Goal: Transaction & Acquisition: Obtain resource

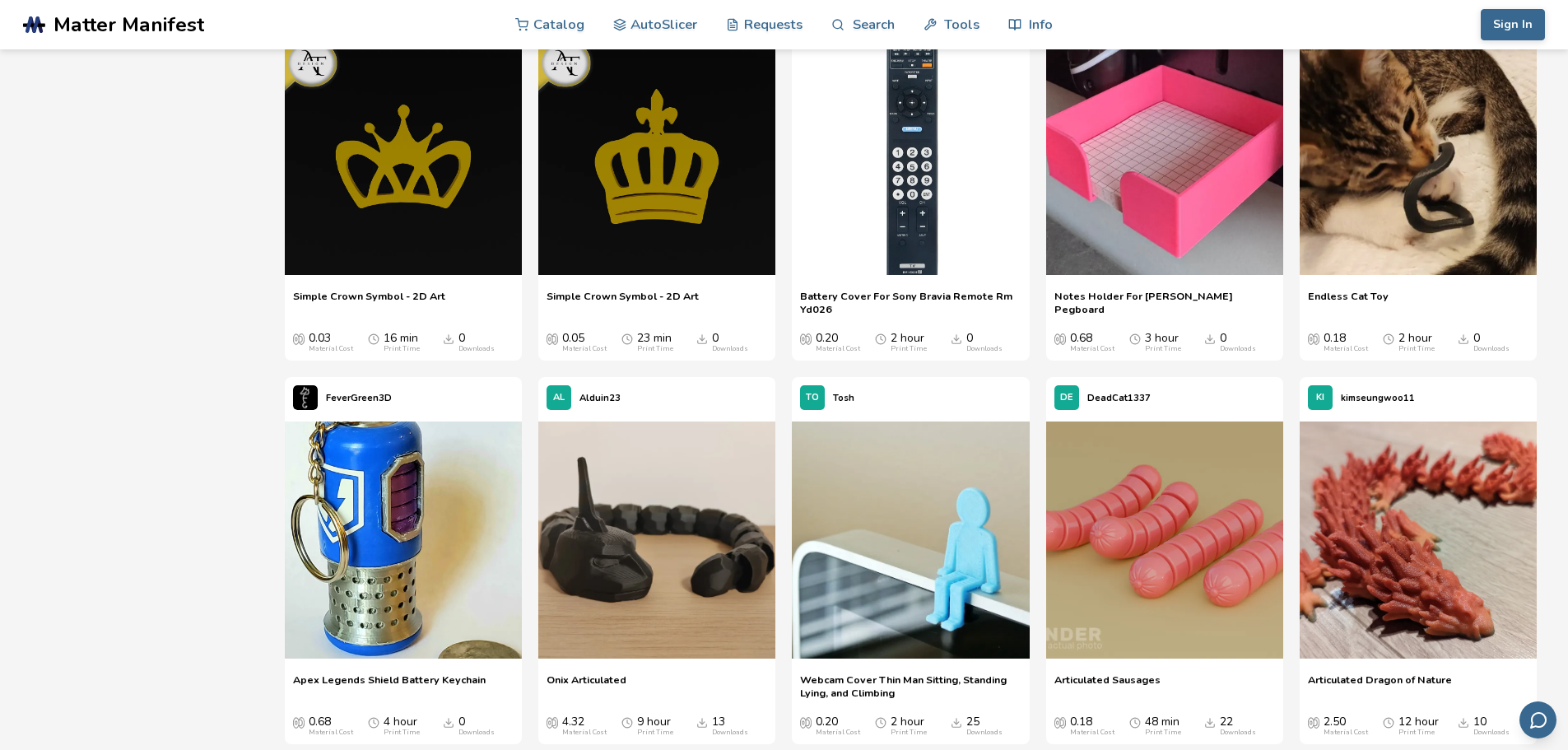
scroll to position [10045, 0]
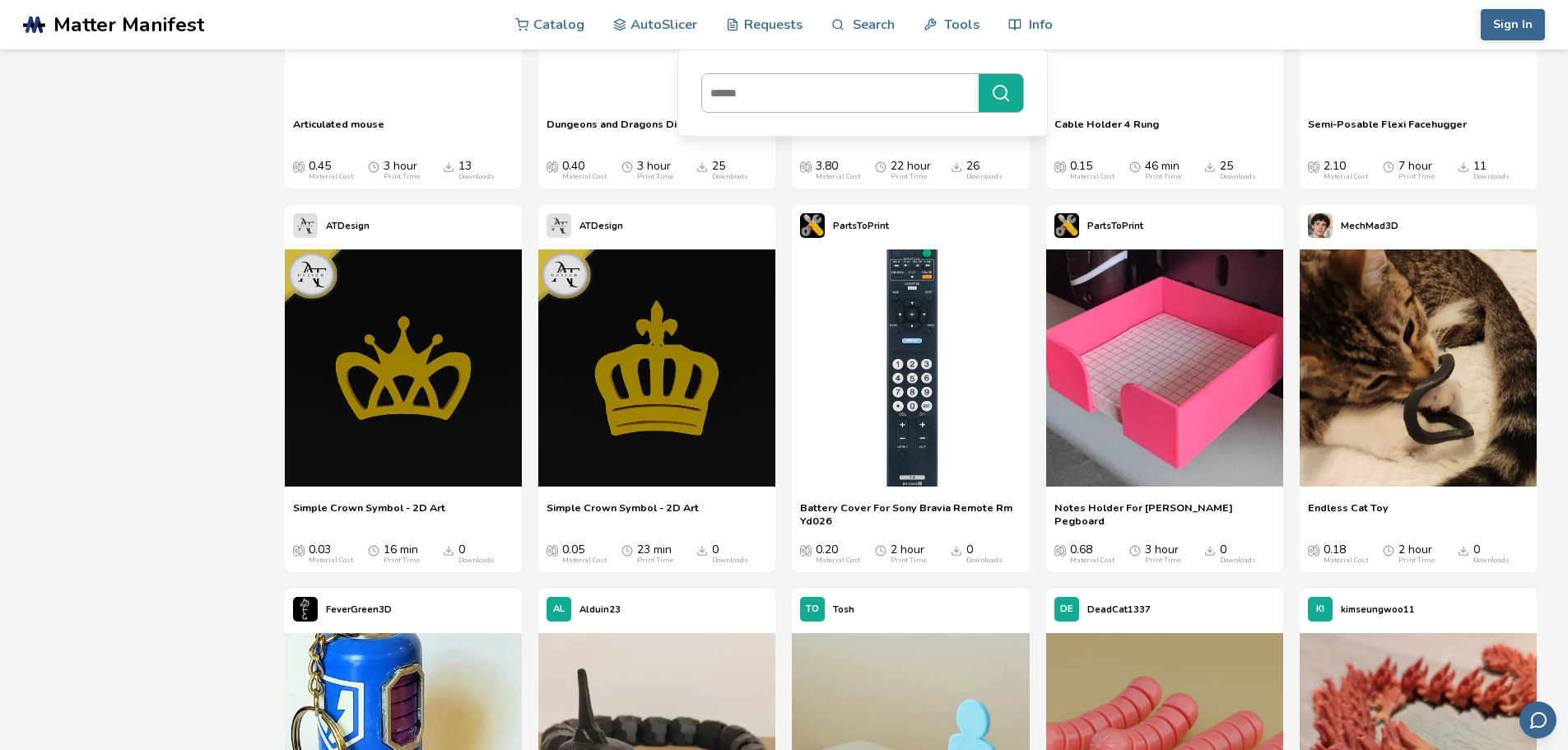
click at [855, 93] on input at bounding box center [836, 94] width 268 height 30
type input "*********"
click at [978, 74] on button "*********" at bounding box center [1000, 93] width 44 height 38
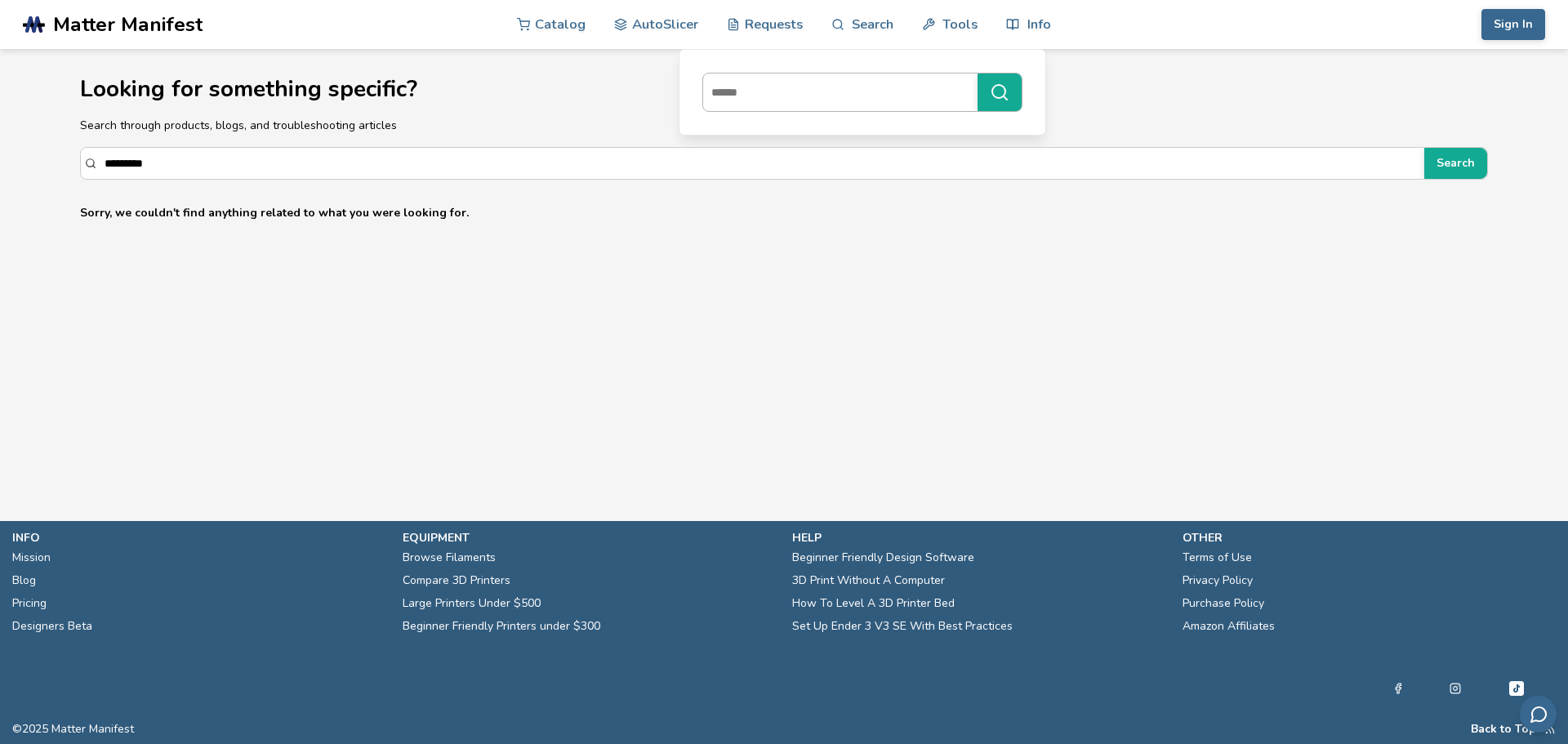
click at [844, 88] on input at bounding box center [836, 93] width 266 height 30
type input "*****"
click at [977, 74] on button "*****" at bounding box center [999, 92] width 44 height 38
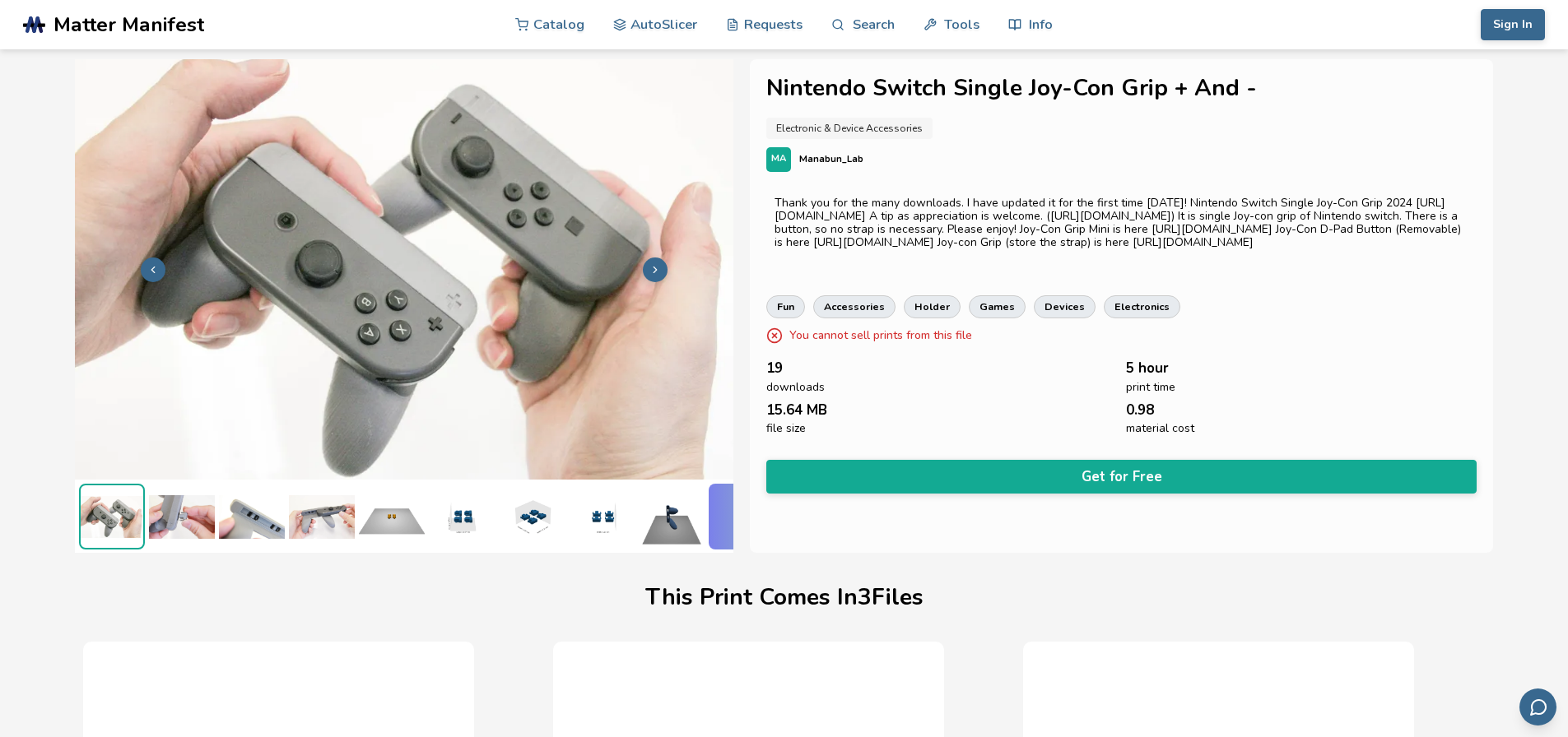
scroll to position [0, 6]
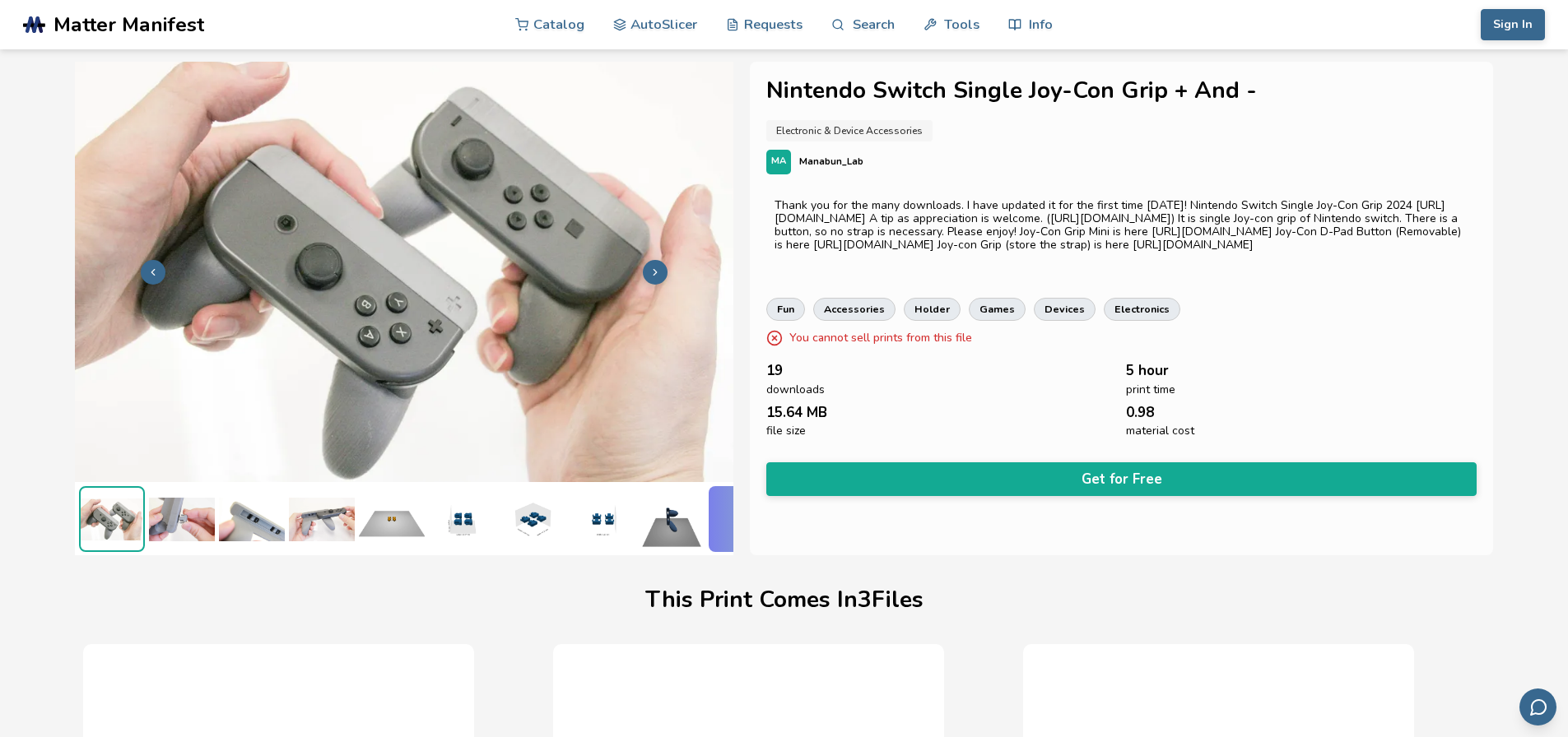
click at [652, 271] on icon at bounding box center [654, 272] width 11 height 11
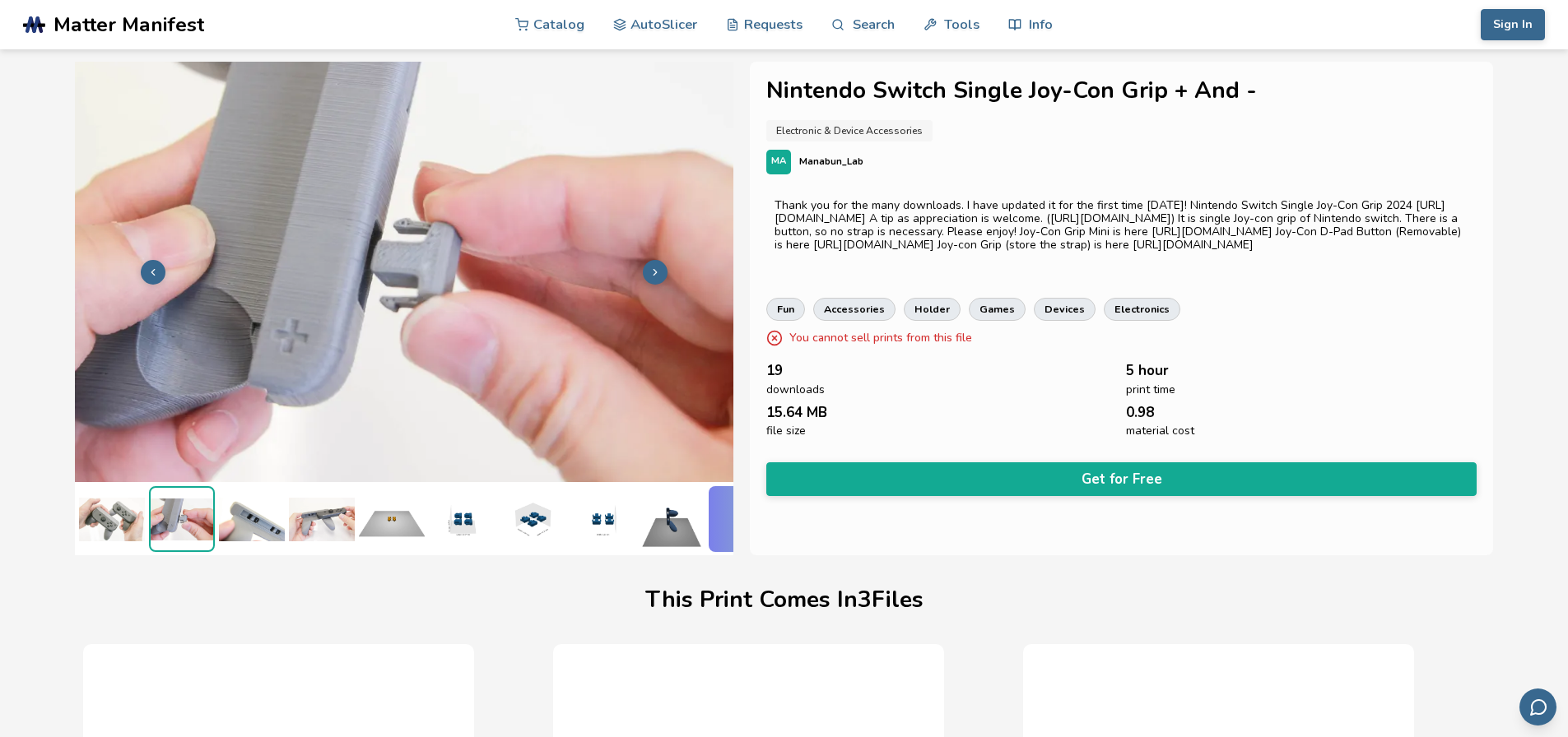
scroll to position [0, 0]
click at [652, 271] on icon at bounding box center [654, 272] width 11 height 11
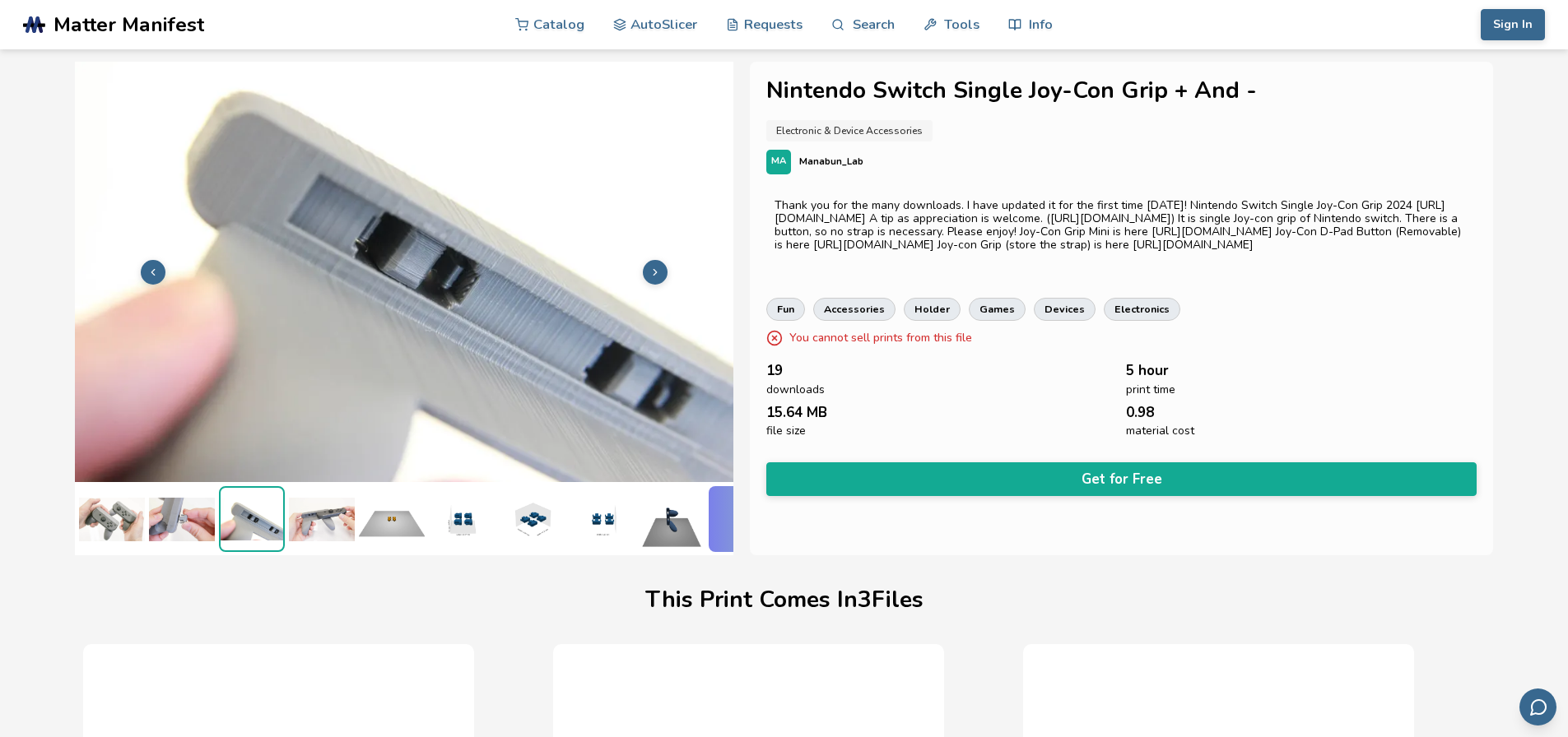
click at [652, 271] on icon at bounding box center [654, 272] width 11 height 11
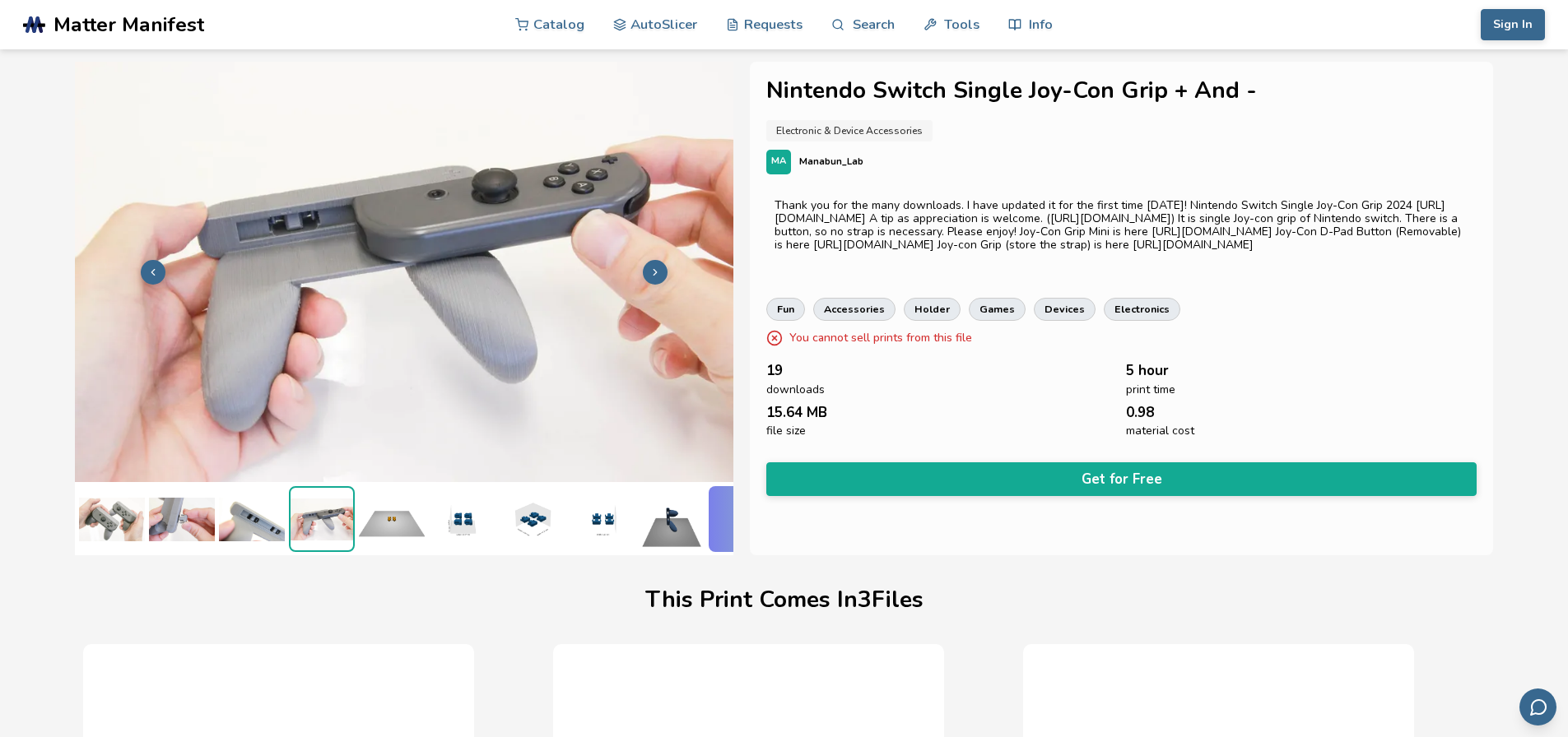
click at [653, 266] on icon at bounding box center [654, 272] width 11 height 11
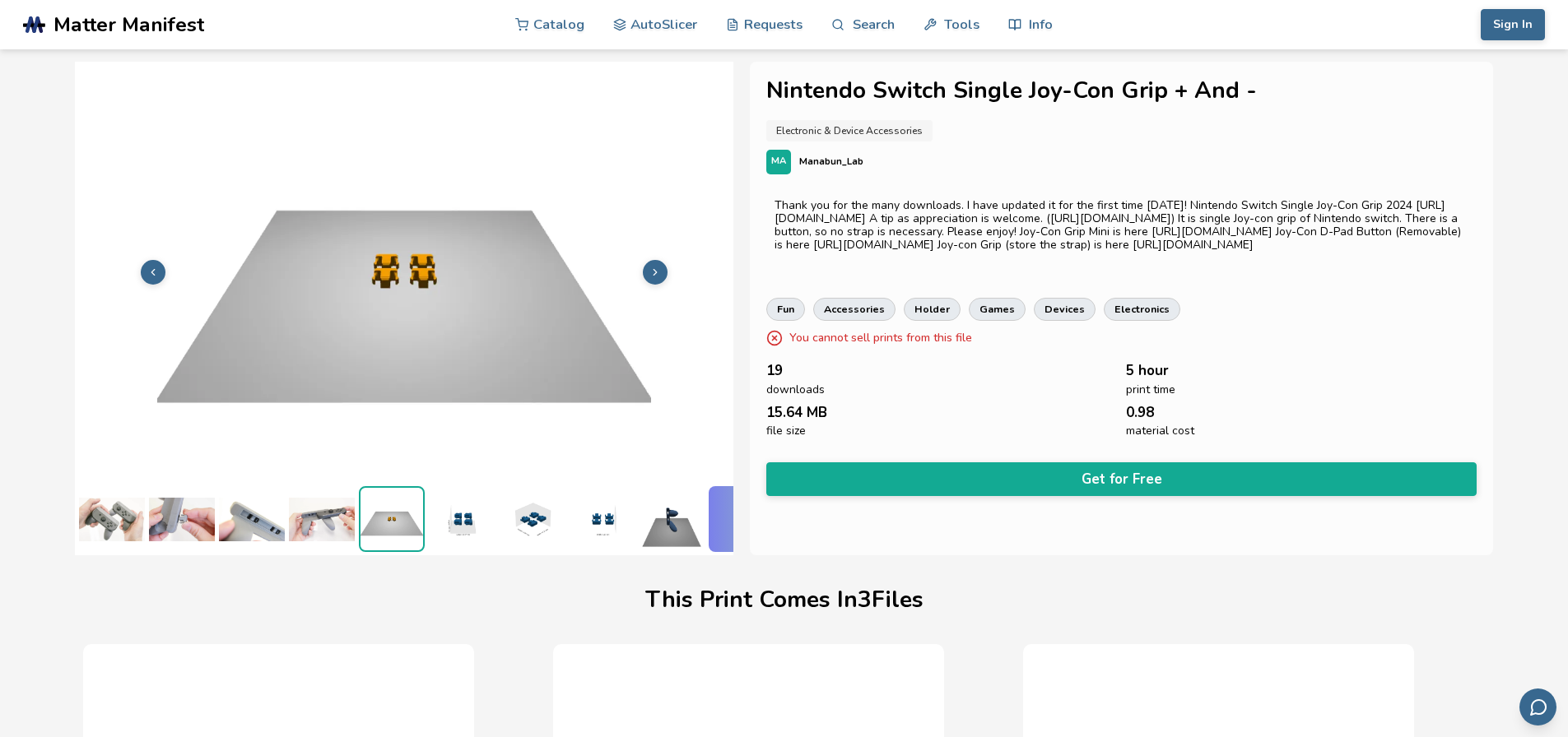
click at [653, 266] on icon at bounding box center [654, 272] width 11 height 11
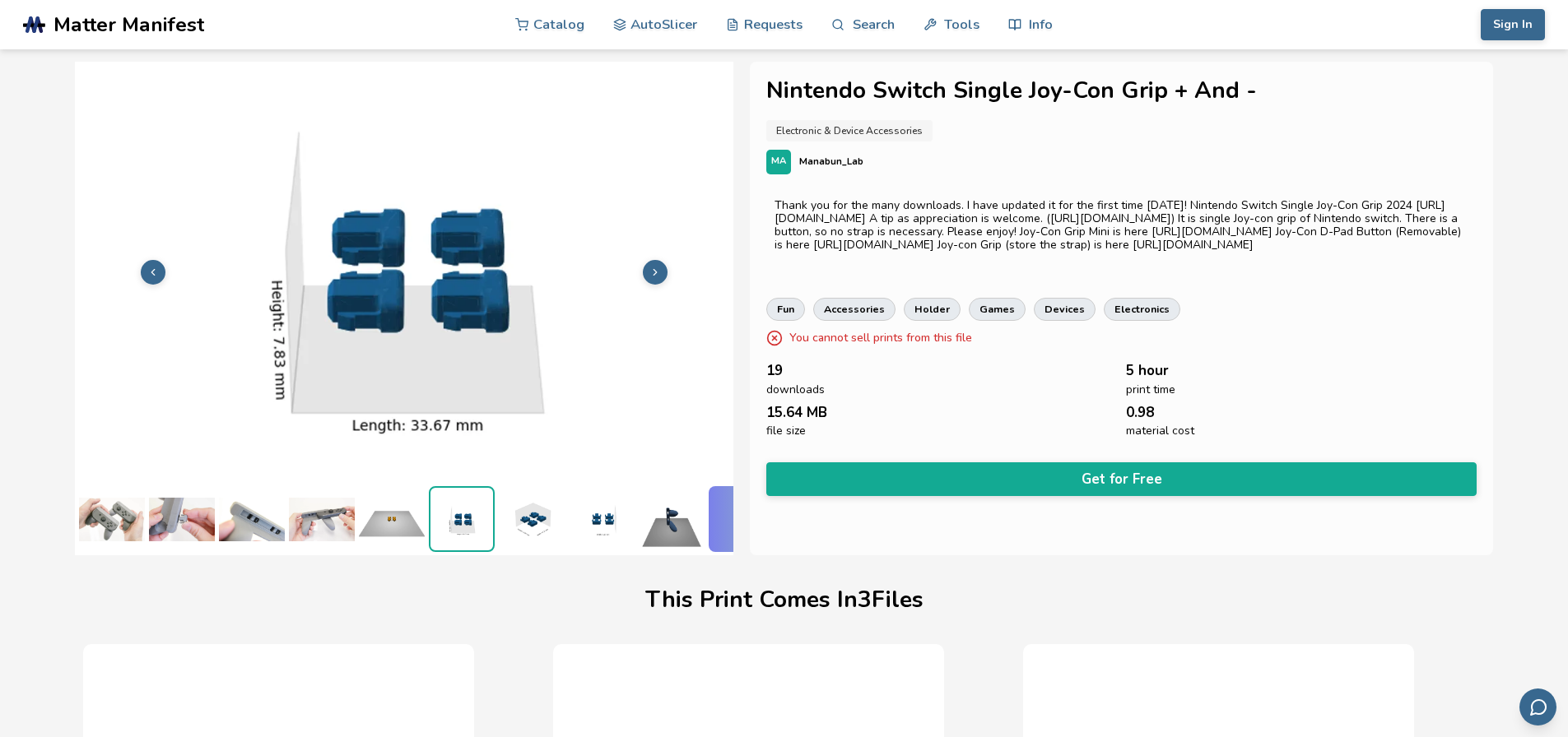
scroll to position [0, 64]
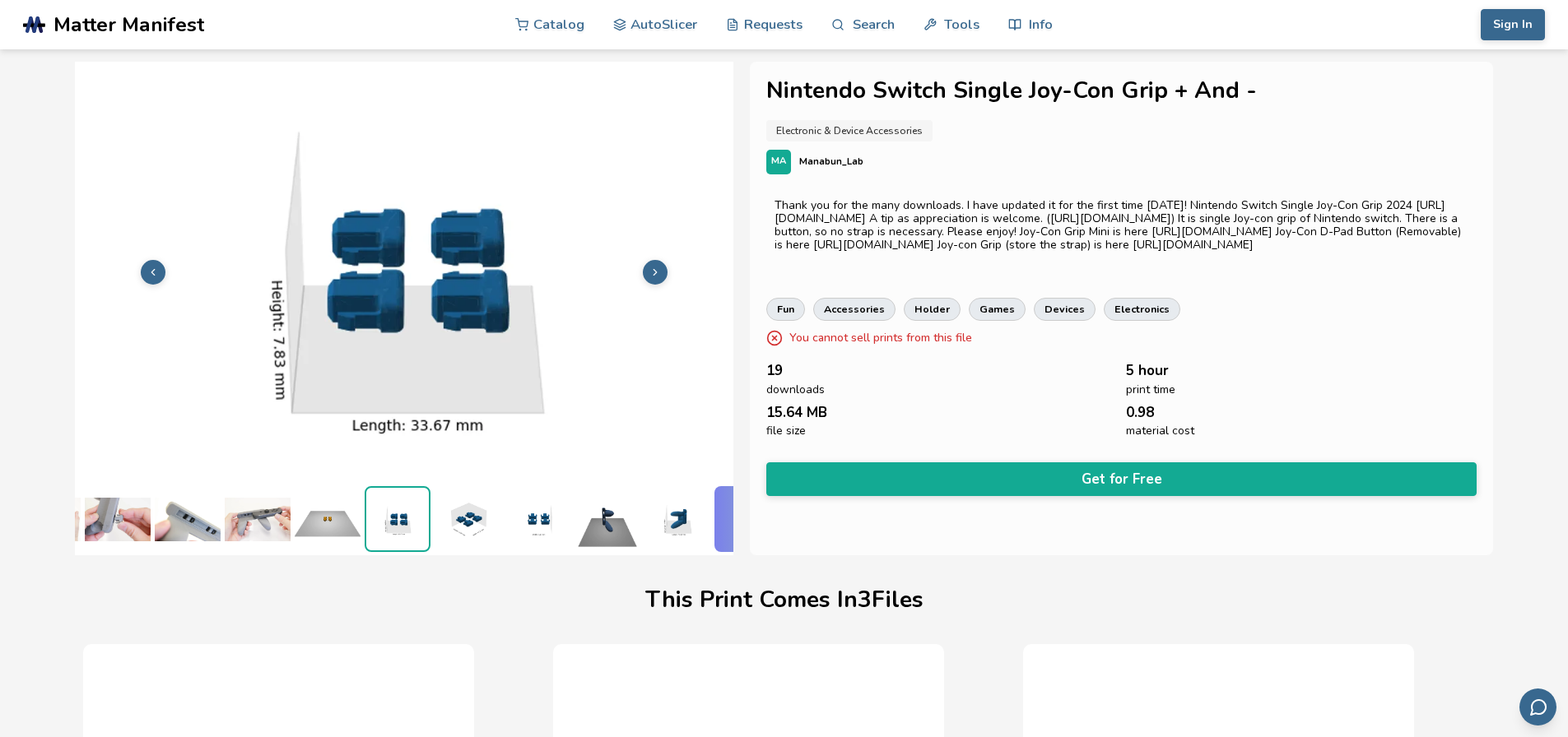
click at [653, 266] on icon at bounding box center [654, 272] width 11 height 11
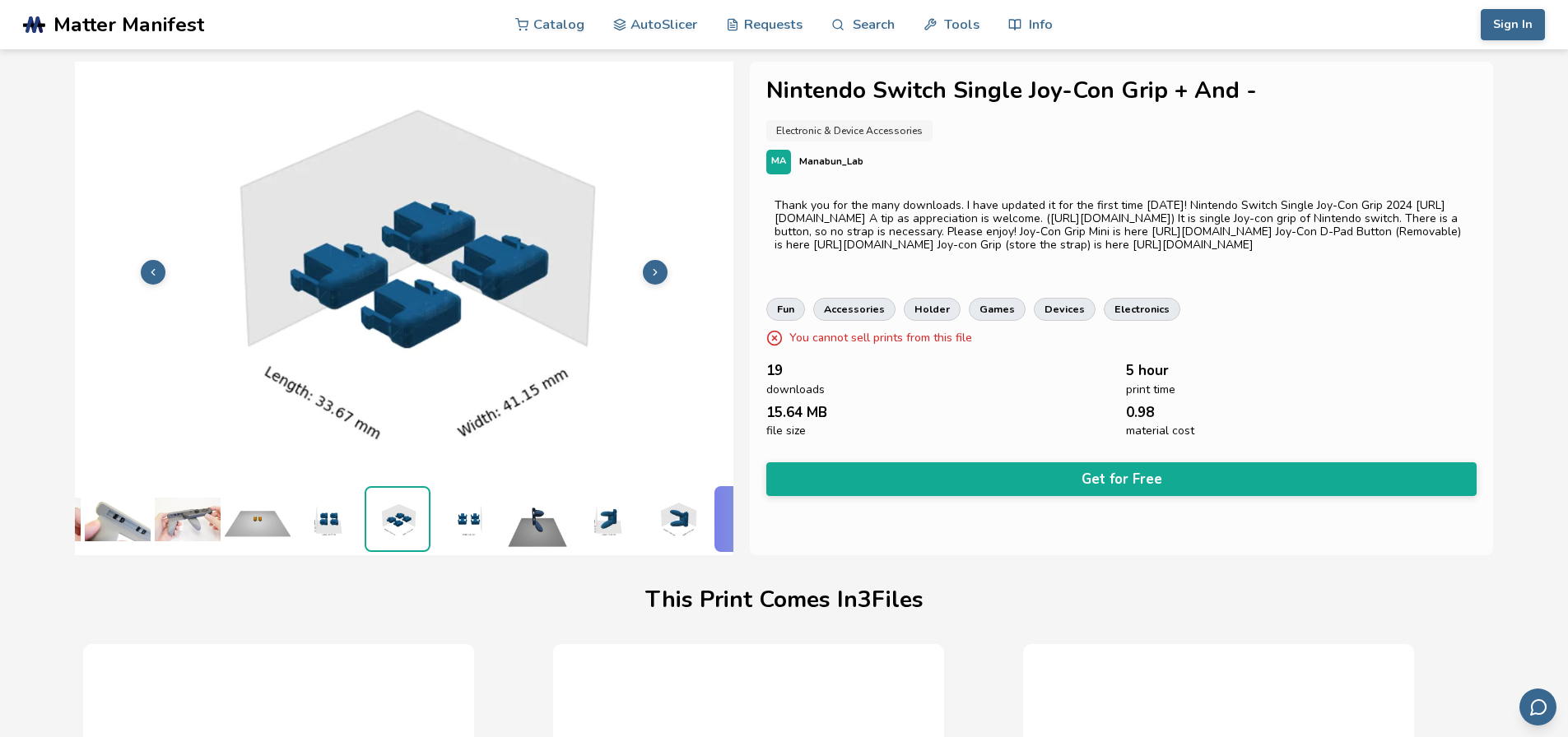
click at [653, 266] on icon at bounding box center [654, 272] width 11 height 11
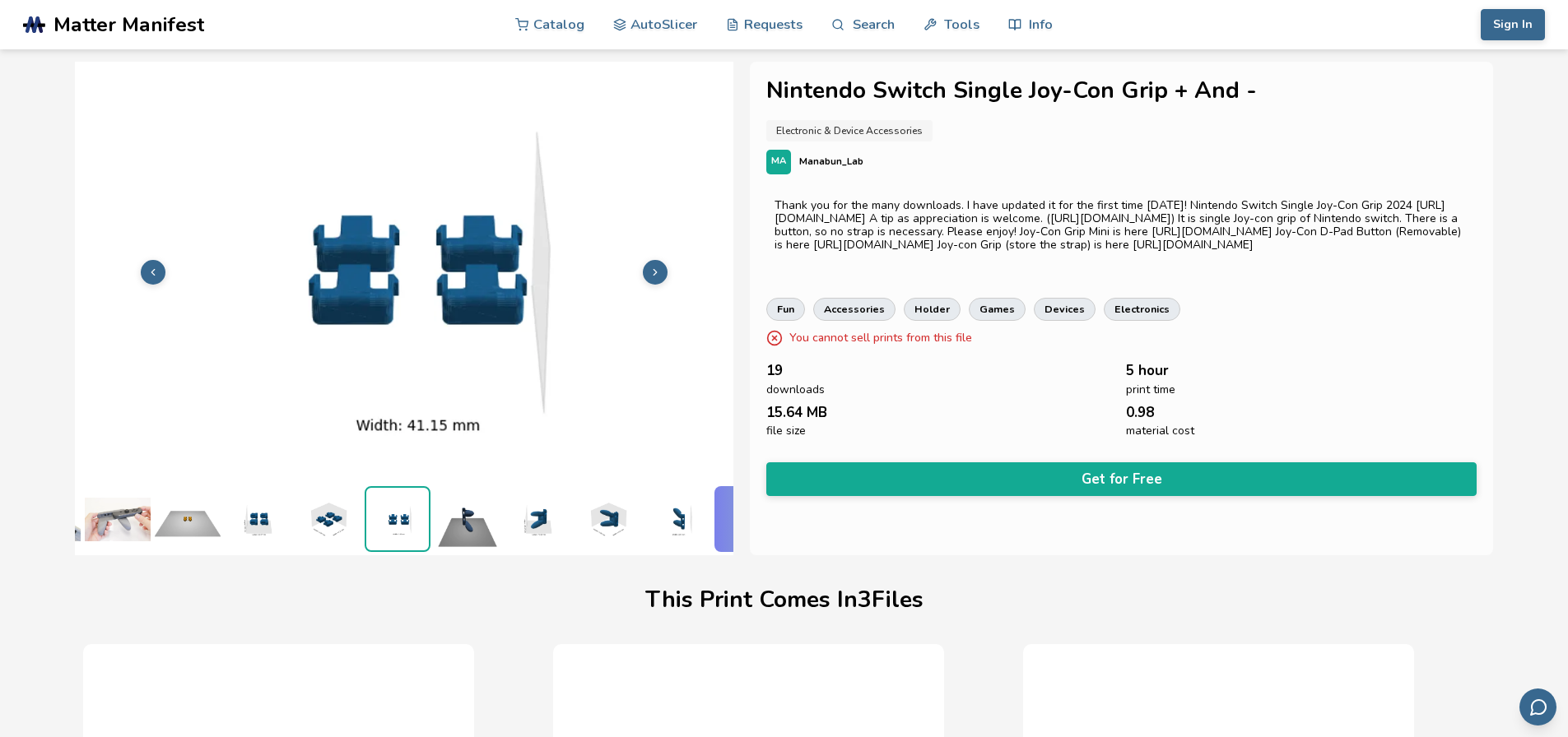
click at [653, 266] on icon at bounding box center [654, 272] width 11 height 11
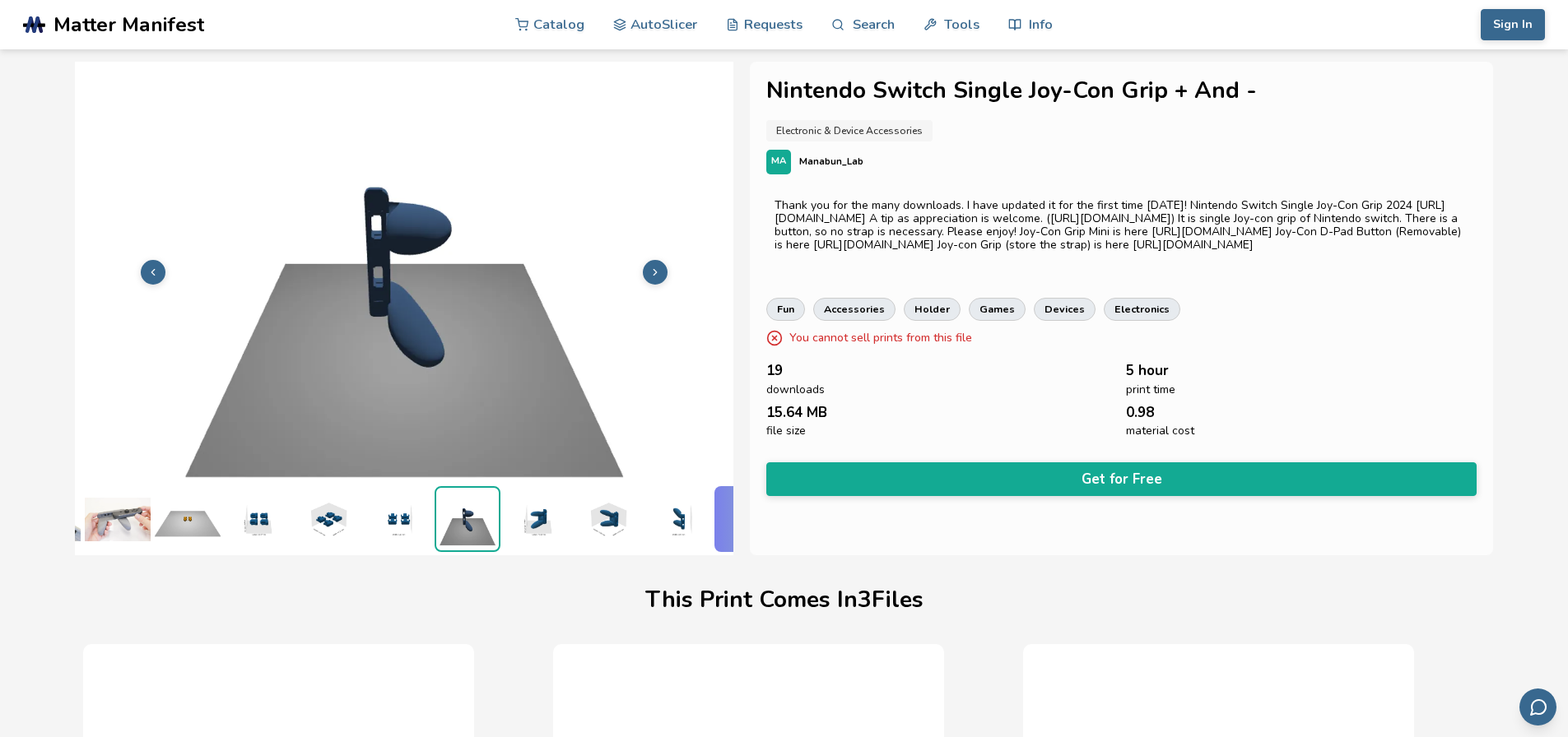
scroll to position [0, 274]
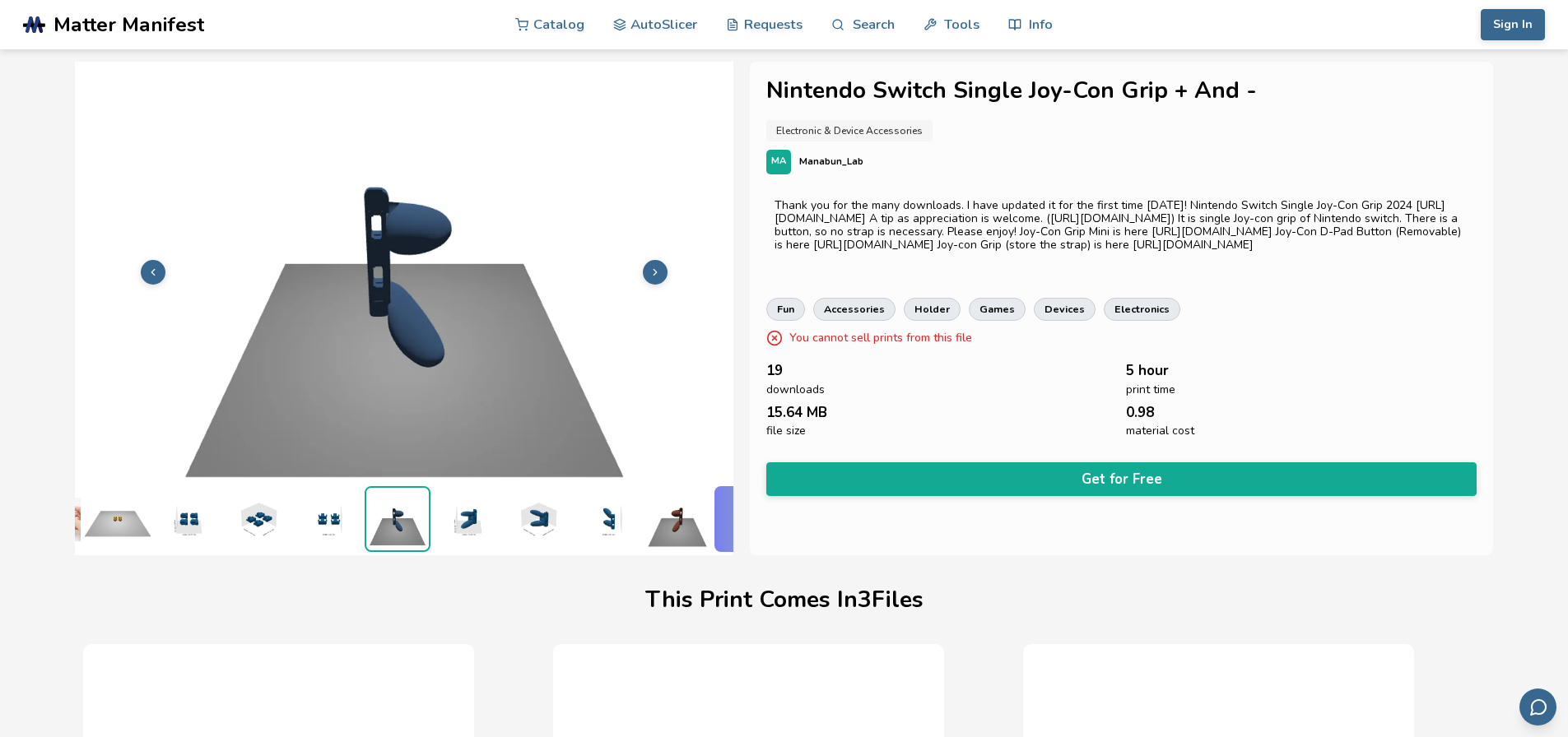
click at [653, 266] on icon at bounding box center [654, 272] width 11 height 11
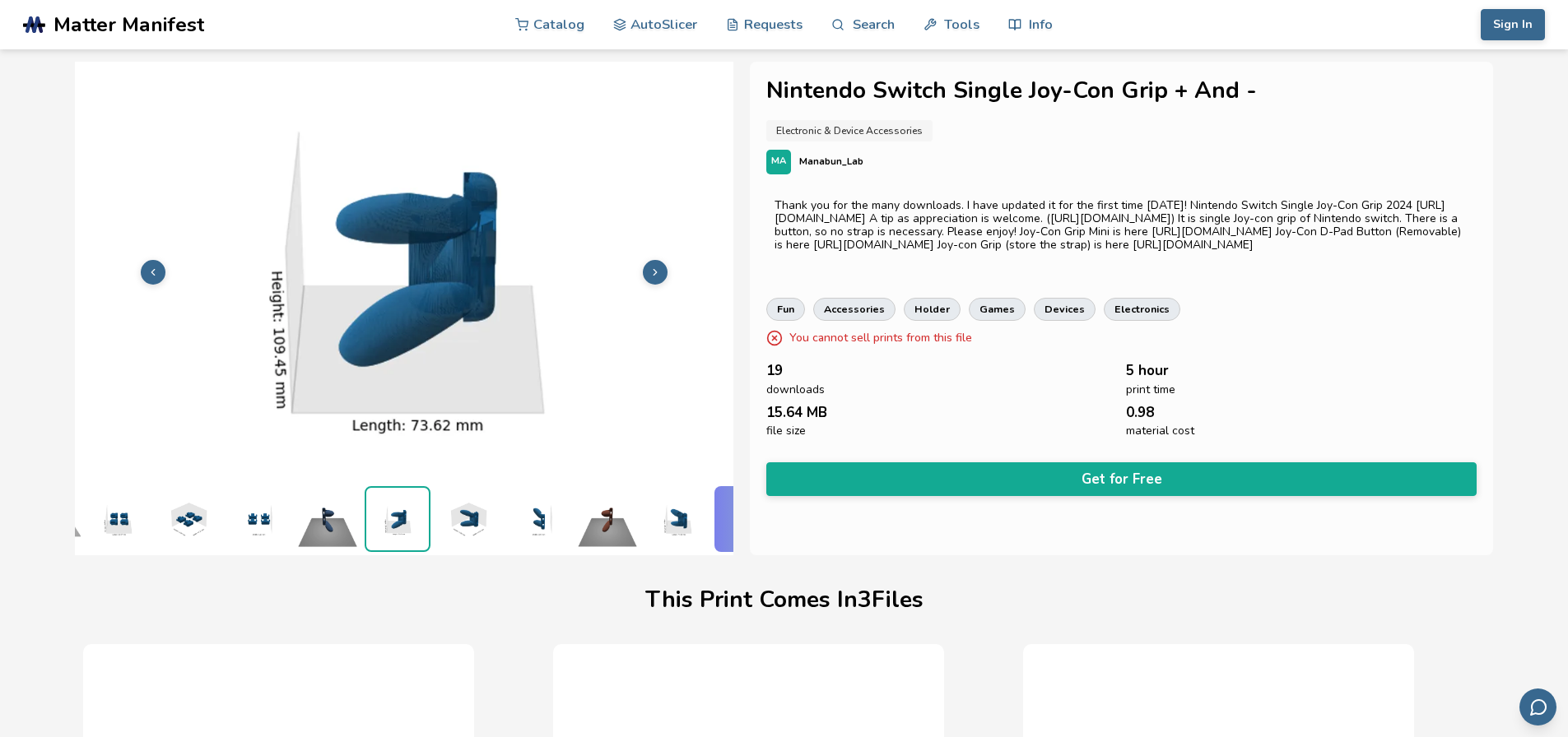
click at [653, 266] on icon at bounding box center [654, 272] width 11 height 11
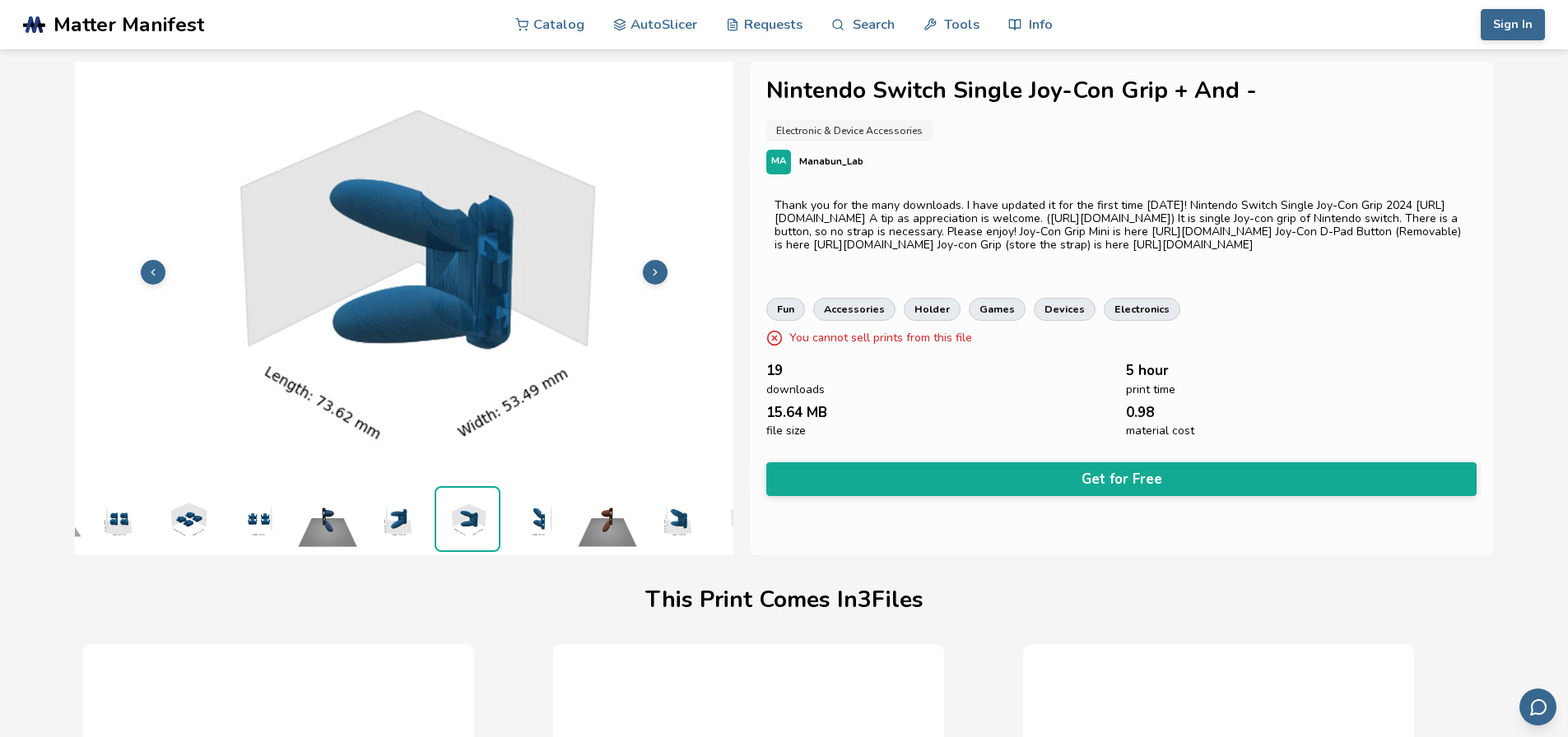
scroll to position [0, 414]
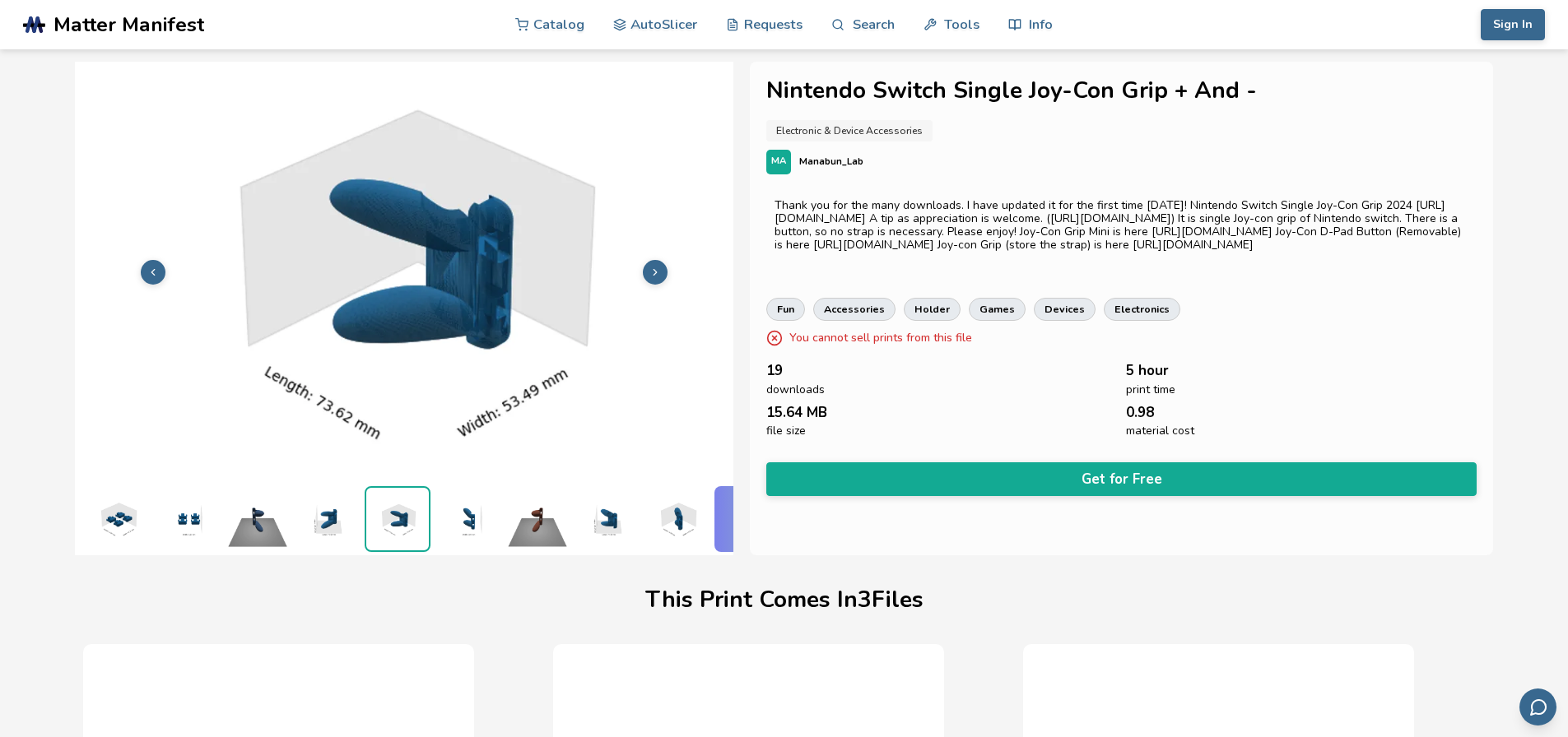
click at [653, 266] on icon at bounding box center [654, 272] width 11 height 11
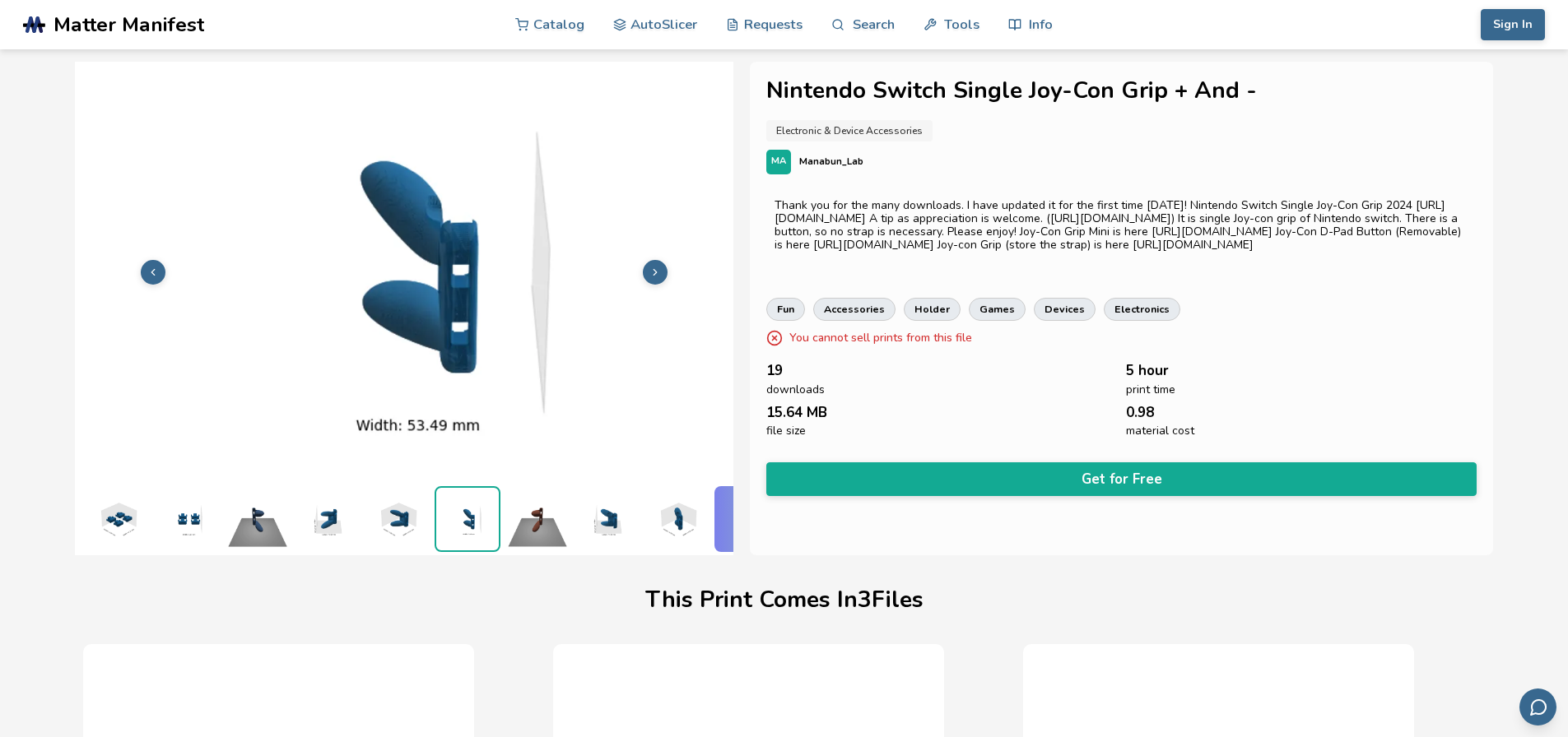
scroll to position [0, 477]
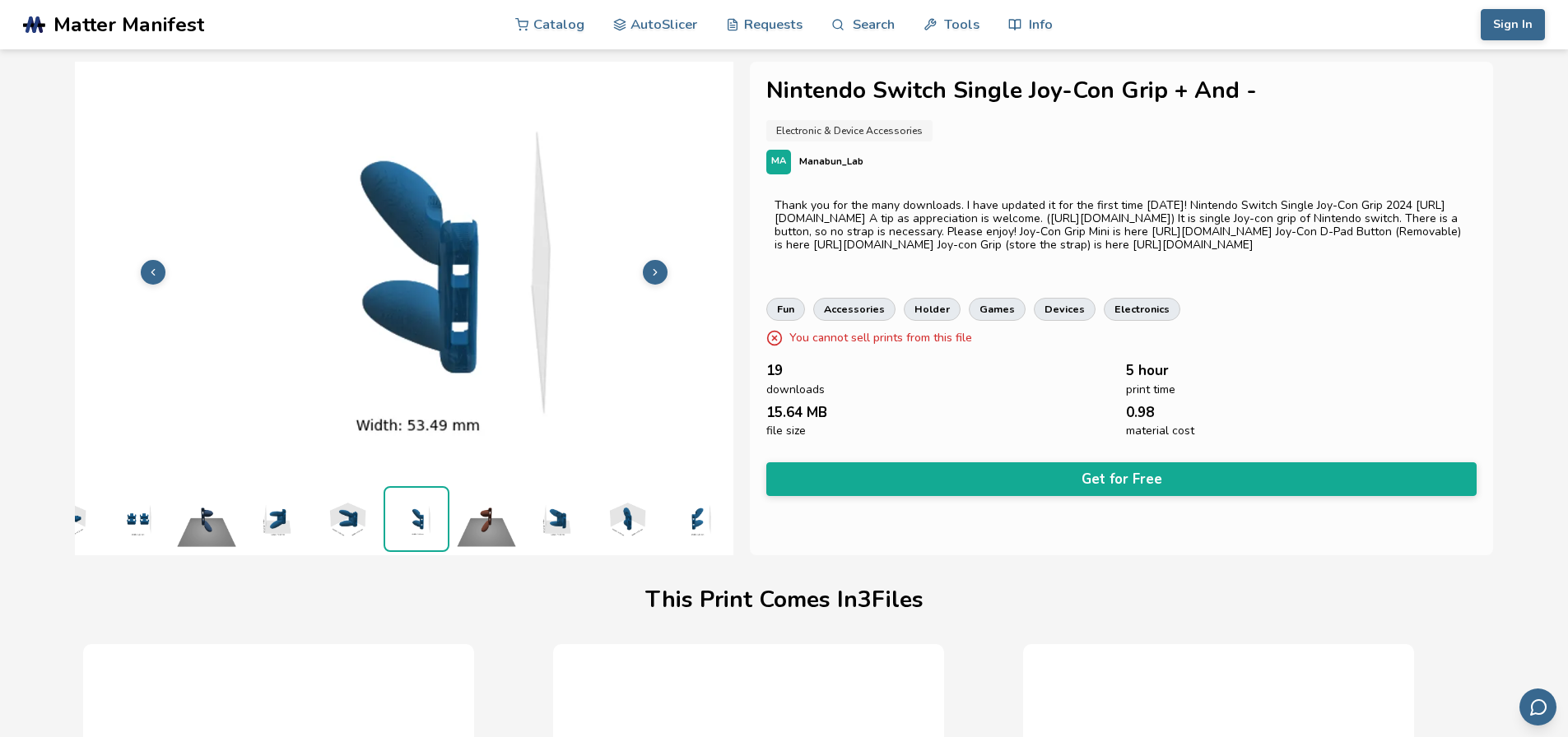
click at [653, 266] on icon at bounding box center [654, 272] width 11 height 11
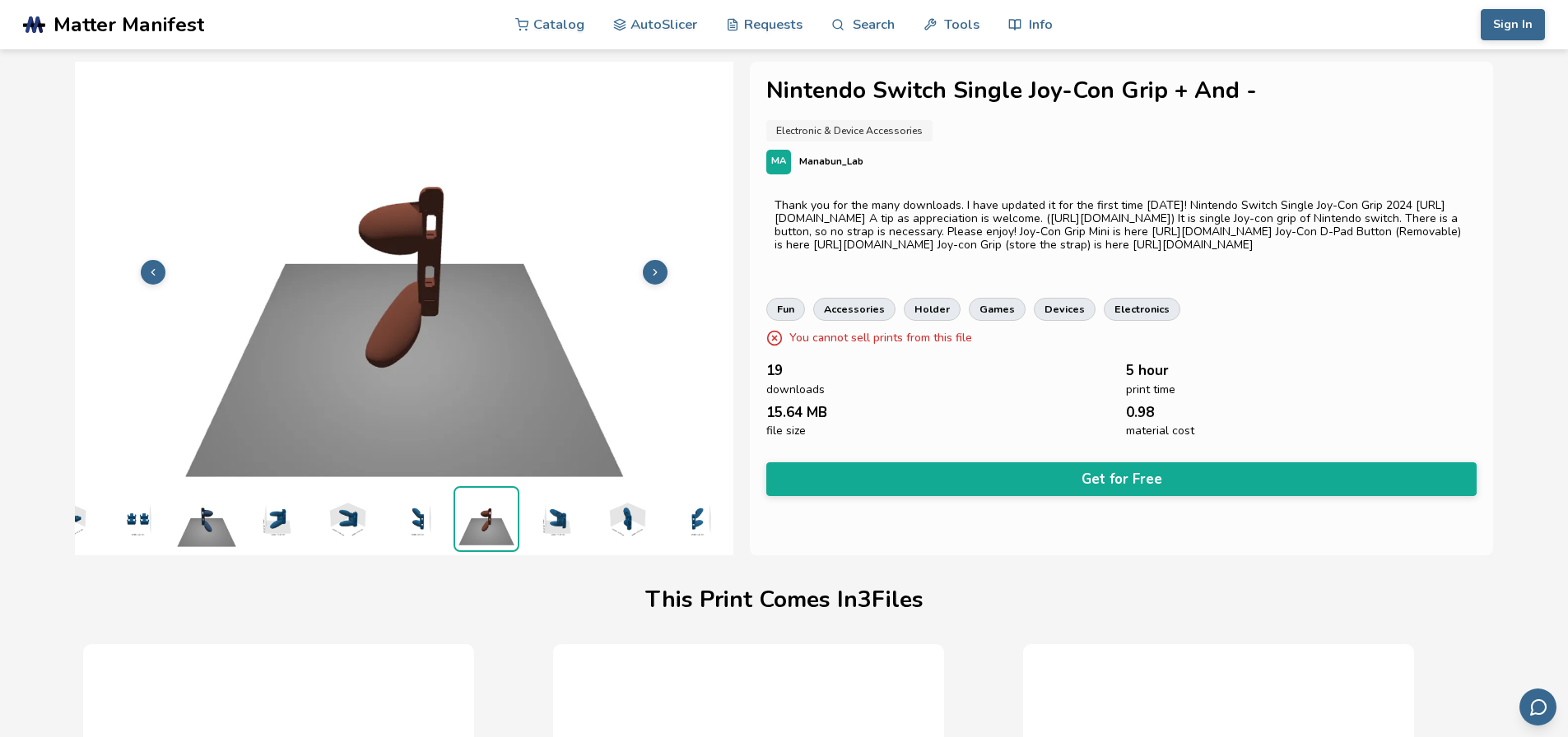
click at [653, 266] on icon at bounding box center [654, 272] width 11 height 11
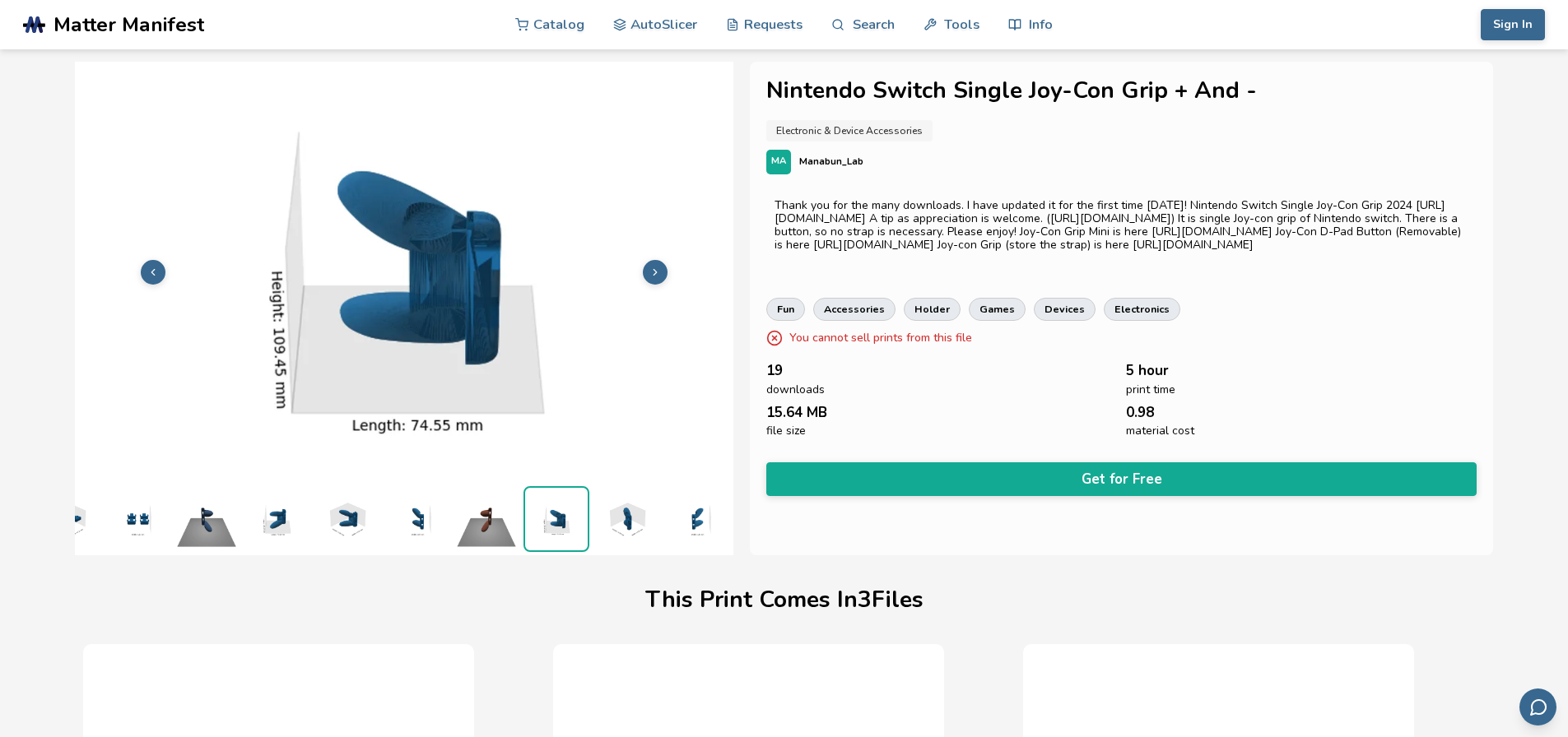
click at [653, 266] on icon at bounding box center [654, 272] width 11 height 11
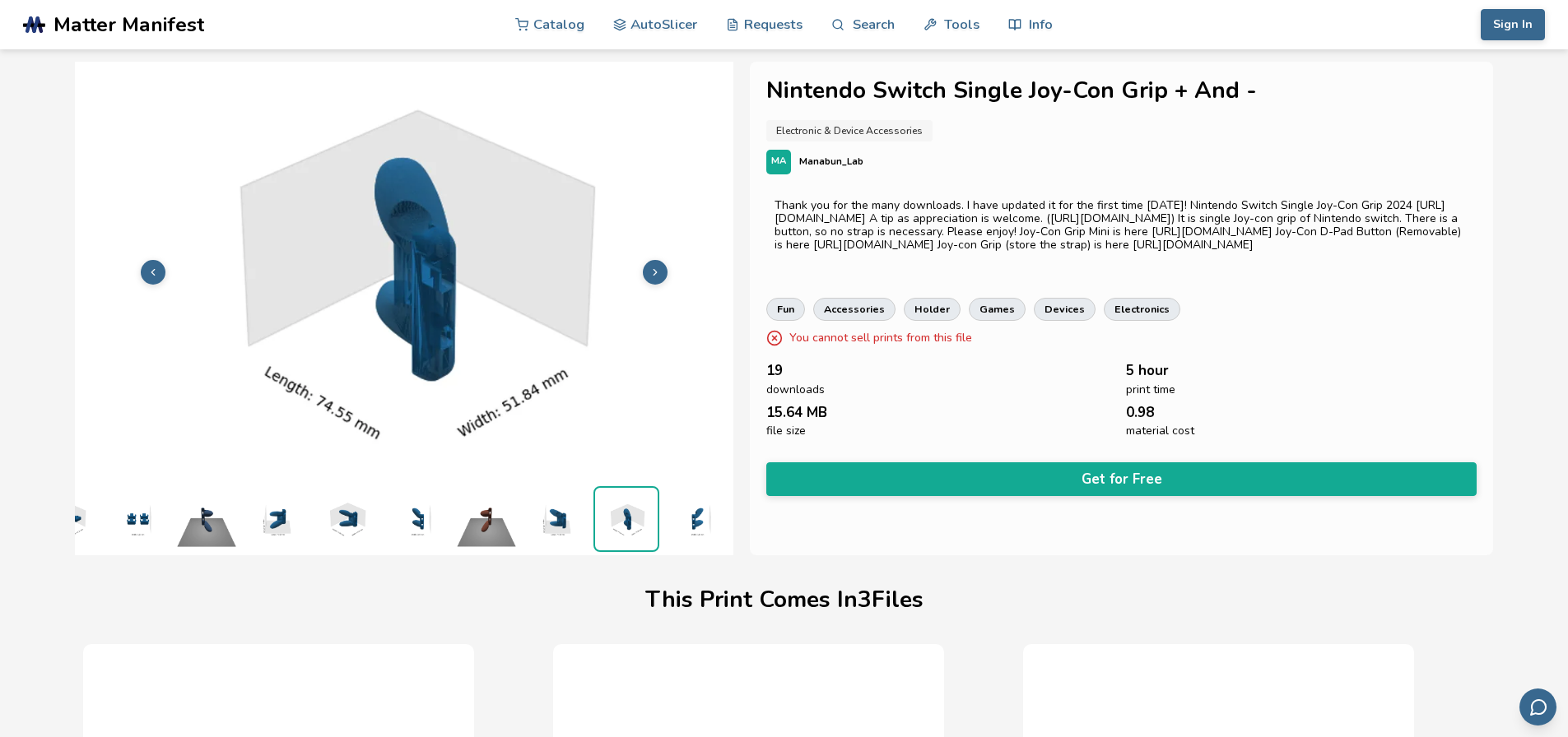
click at [653, 266] on icon at bounding box center [654, 272] width 11 height 11
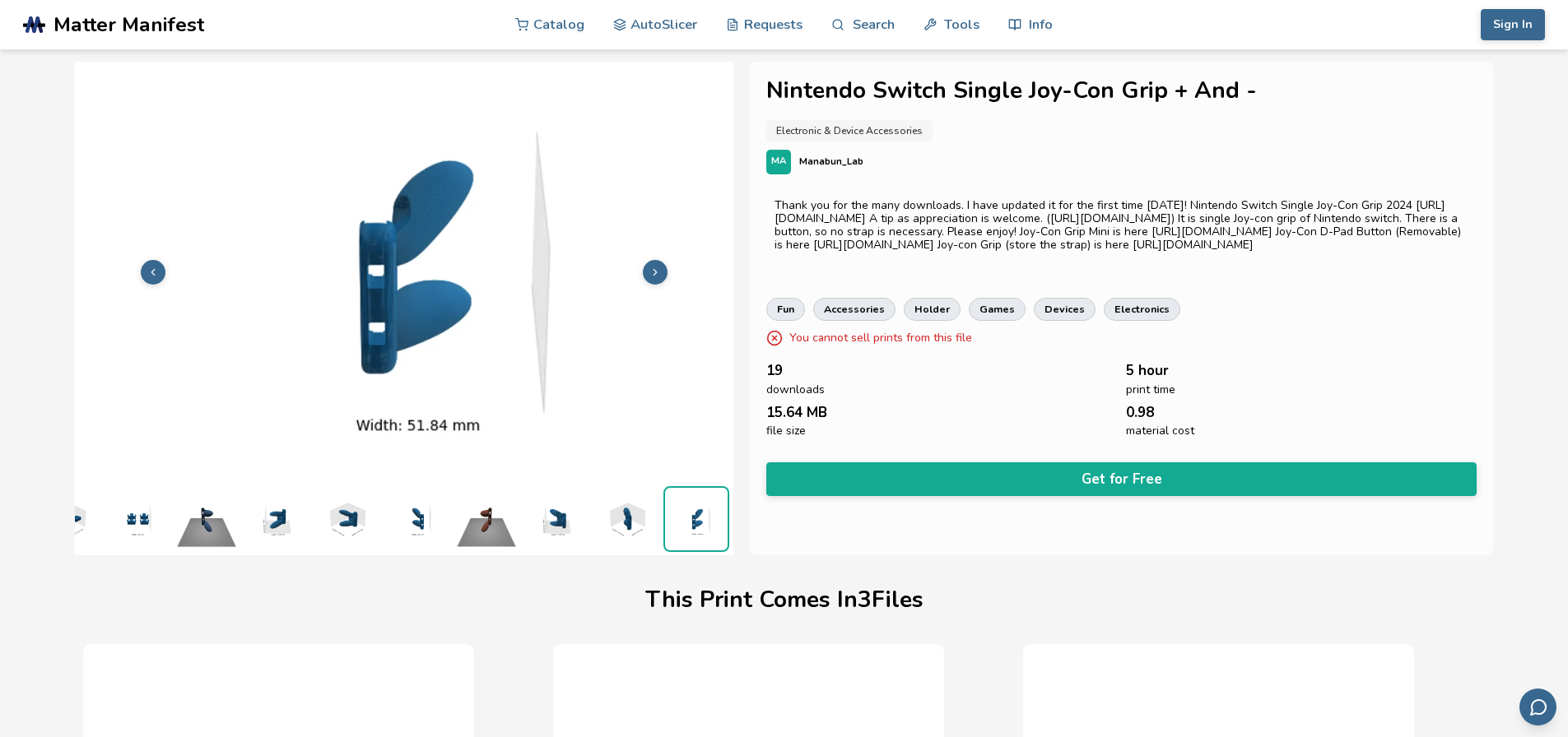
click at [653, 266] on icon at bounding box center [654, 272] width 11 height 11
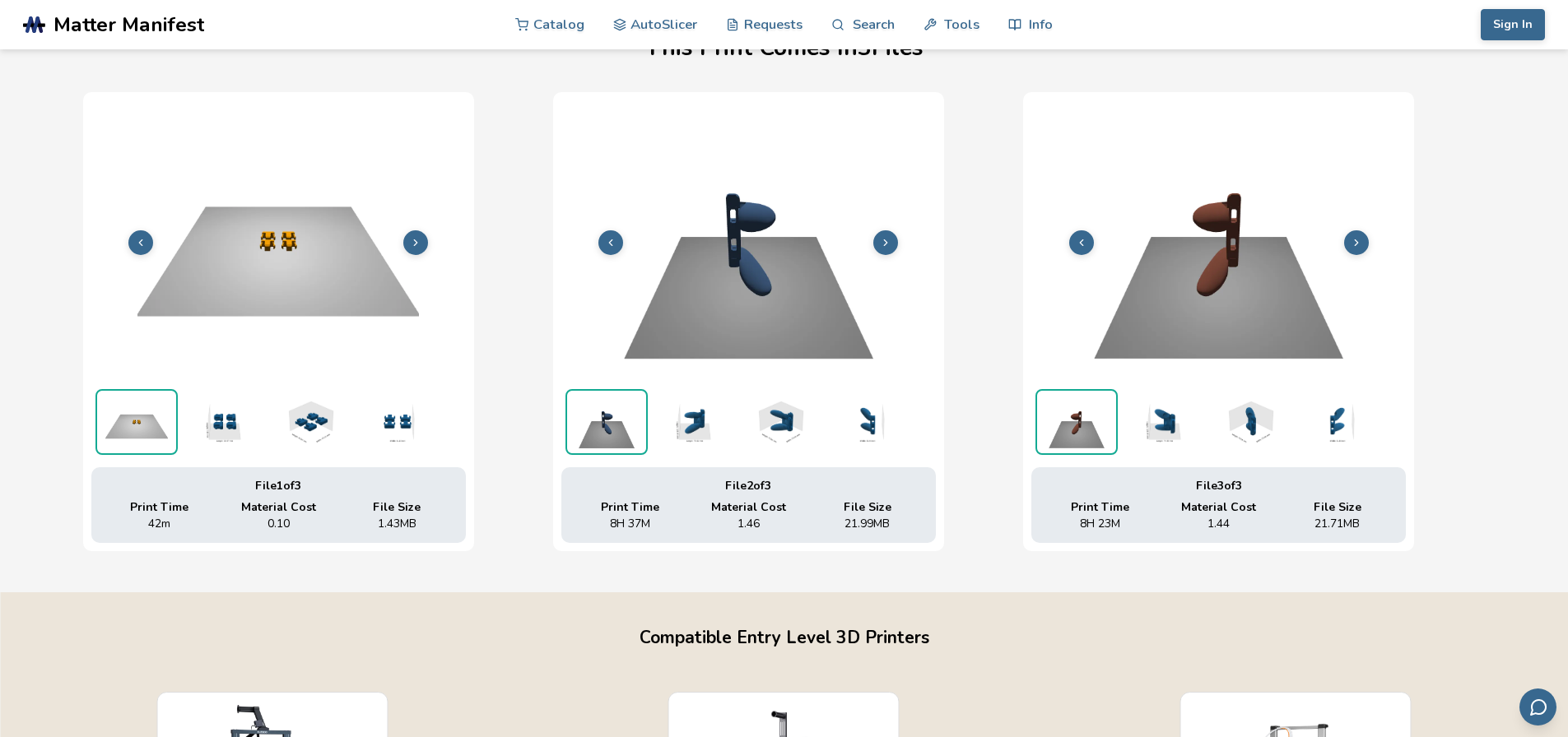
scroll to position [658, 0]
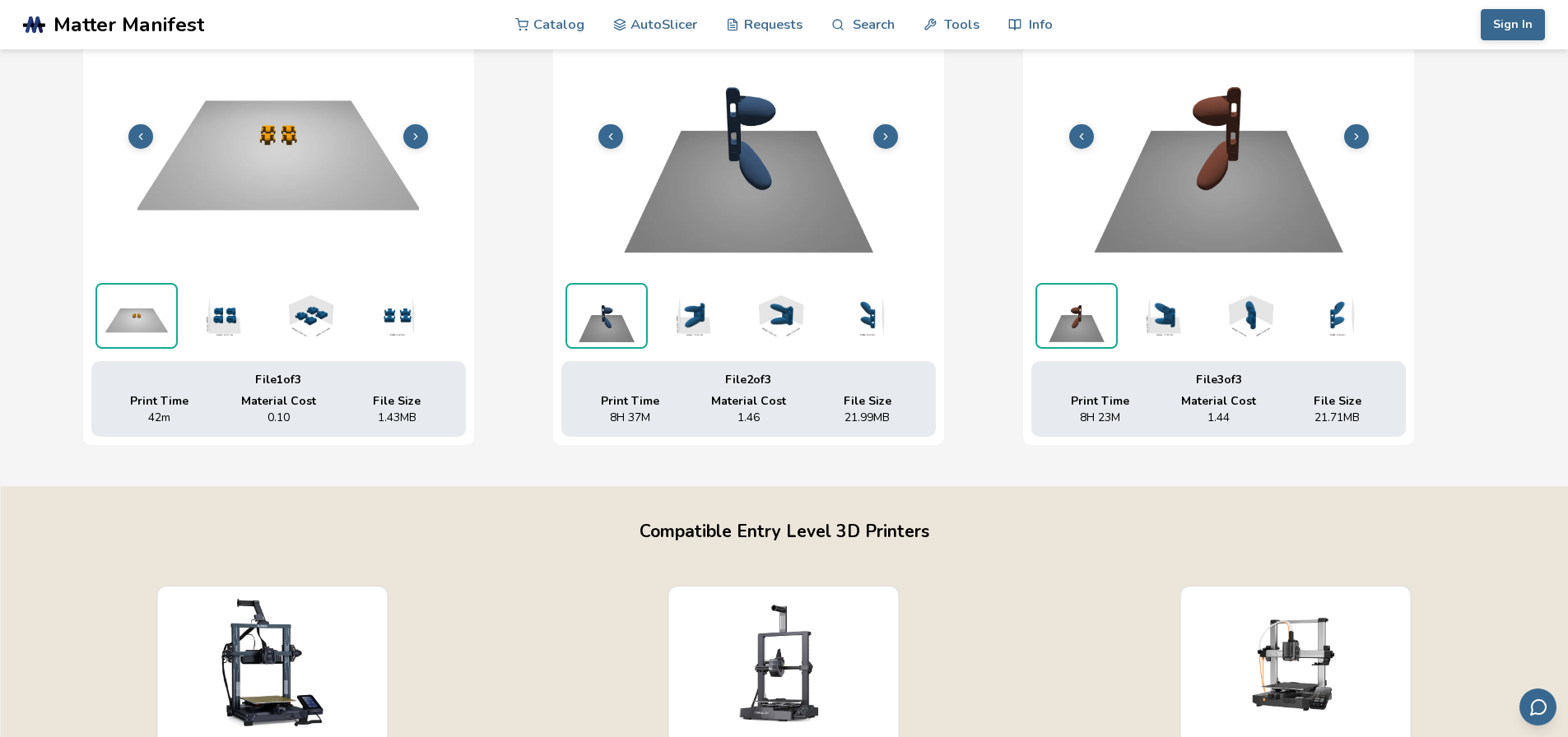
click at [882, 128] on button at bounding box center [885, 137] width 25 height 25
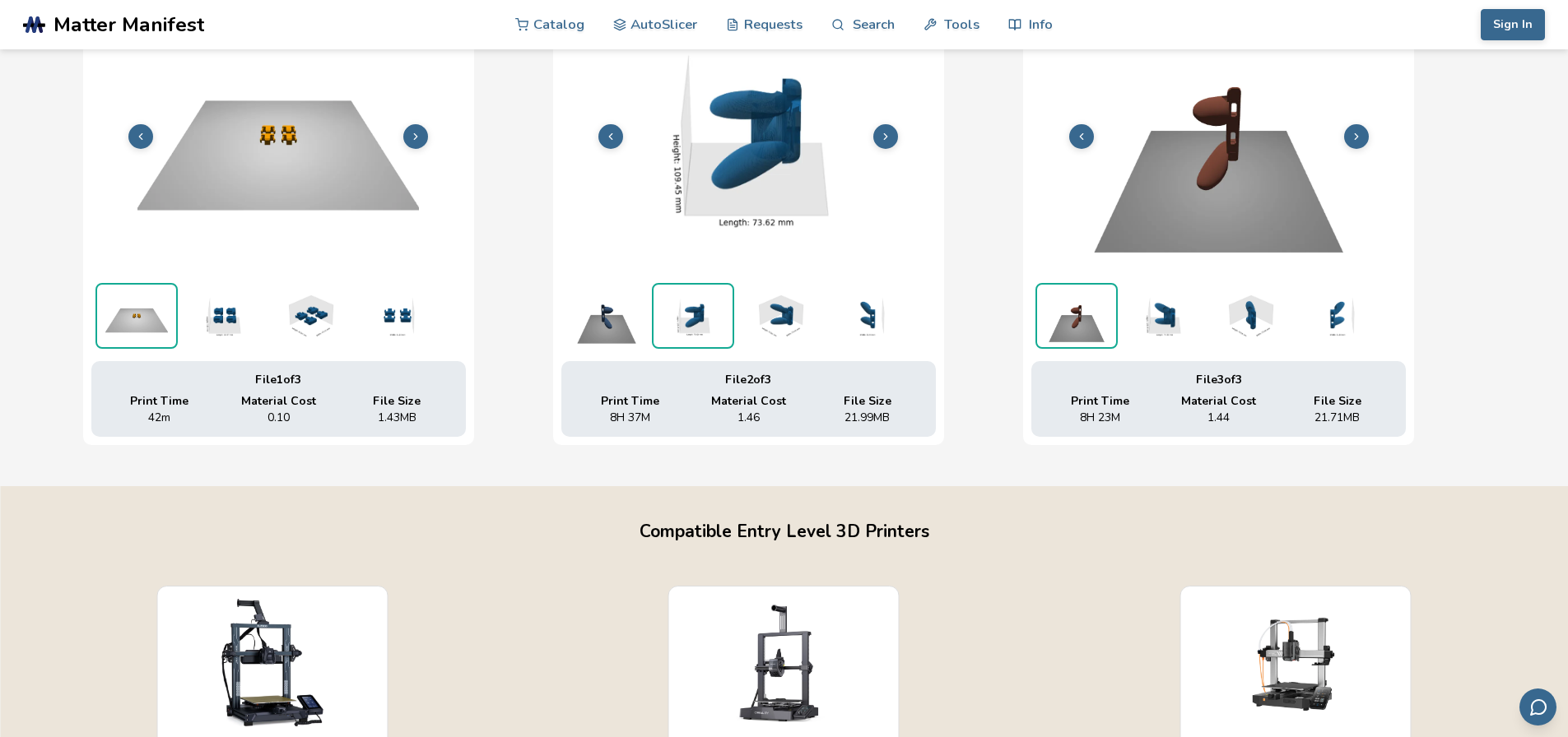
click at [882, 128] on button at bounding box center [885, 137] width 25 height 25
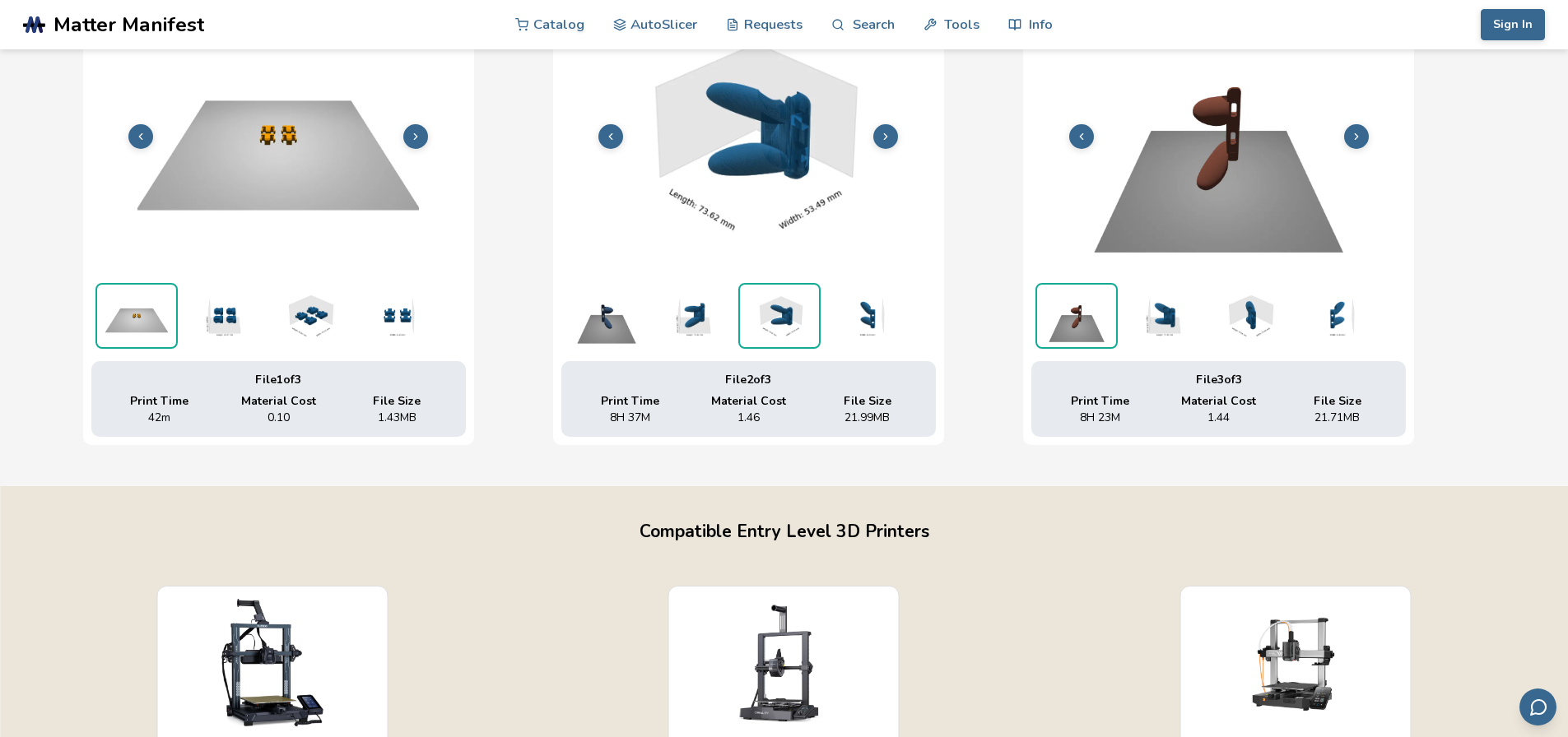
click at [882, 128] on button at bounding box center [885, 137] width 25 height 25
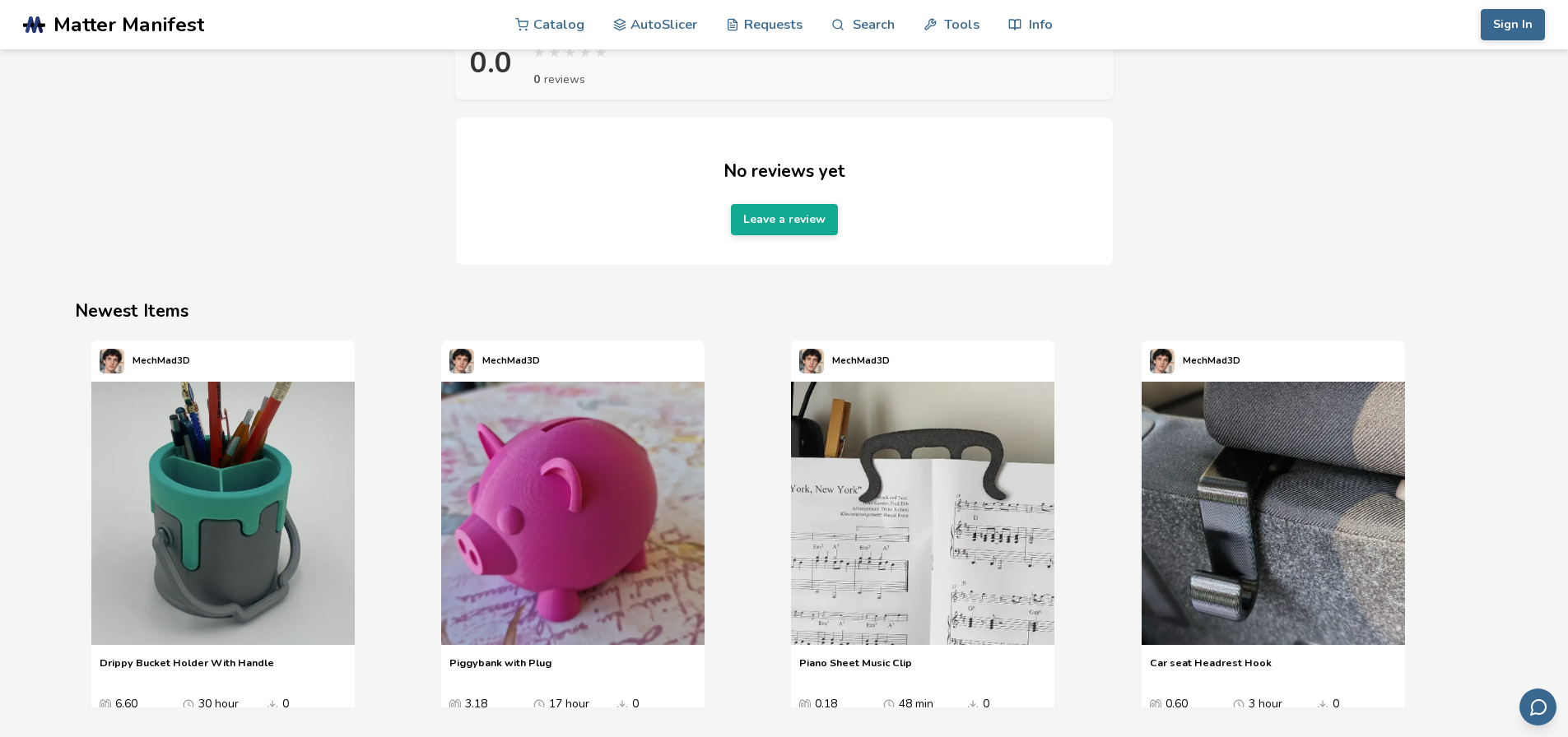
scroll to position [1398, 6]
